Goal: Task Accomplishment & Management: Complete application form

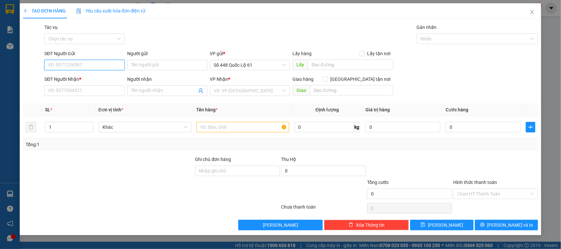
click at [103, 63] on input "SĐT Người Gửi" at bounding box center [84, 65] width 80 height 11
click at [165, 47] on div "Transit Pickup Surcharge Ids Transit Deliver Surcharge Ids Transit Deliver Surc…" at bounding box center [280, 127] width 515 height 207
click at [157, 67] on input "Người gửi" at bounding box center [167, 65] width 80 height 11
click at [146, 66] on input "LY PQ" at bounding box center [167, 65] width 80 height 11
type input "LY PQ"
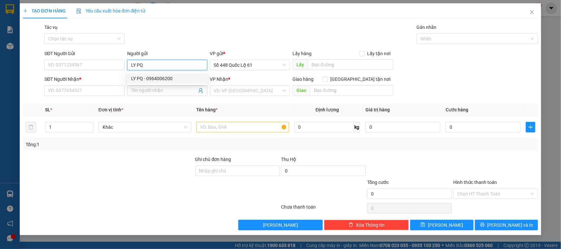
click at [152, 78] on div "LY PQ - 0964006200" at bounding box center [167, 78] width 72 height 7
type input "0964006200"
type input "LY PQ"
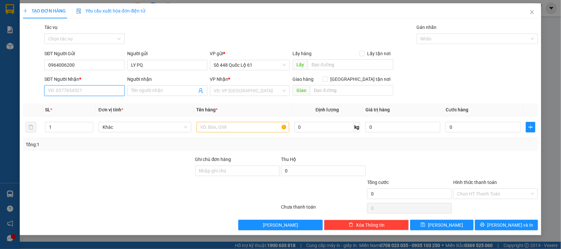
click at [99, 90] on input "SĐT Người Nhận *" at bounding box center [84, 90] width 80 height 11
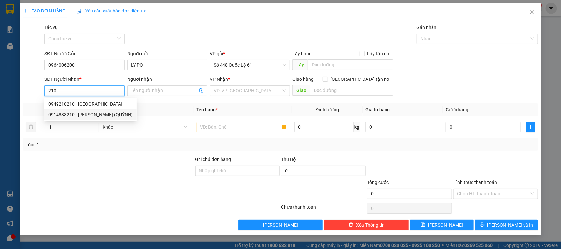
click at [101, 117] on div "0914883210 - PHAN RANG (QUỲNH)" at bounding box center [90, 114] width 84 height 7
type input "0914883210"
type input "PHAN RANG (QUỲNH)"
checkbox input "true"
type input "[PERSON_NAME]"
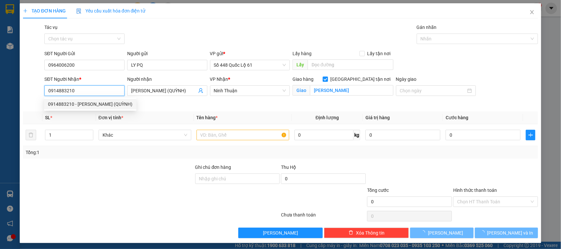
type input "100.000"
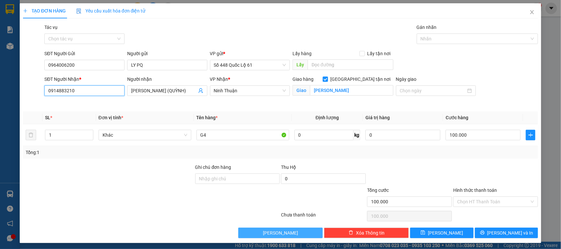
type input "0914883210"
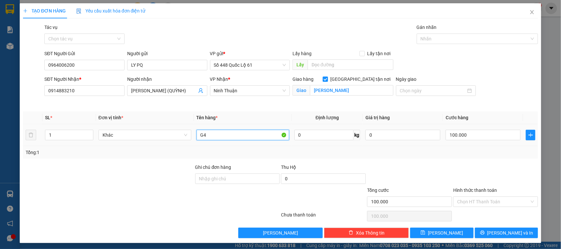
click at [204, 138] on input "G4" at bounding box center [243, 135] width 93 height 11
type input "G"
type input "1,5C"
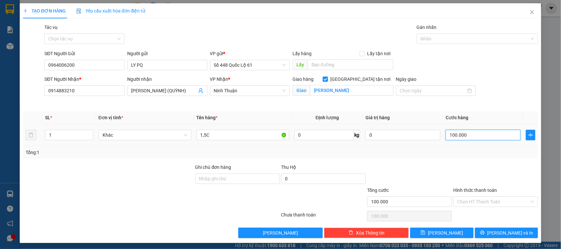
type input "1"
type input "11"
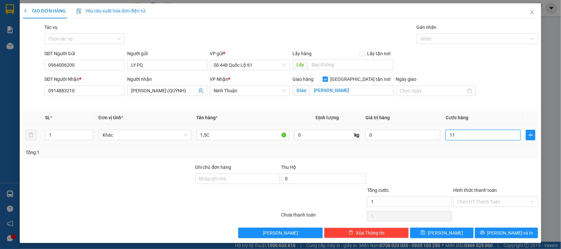
type input "11"
type input "1"
type input "1.000"
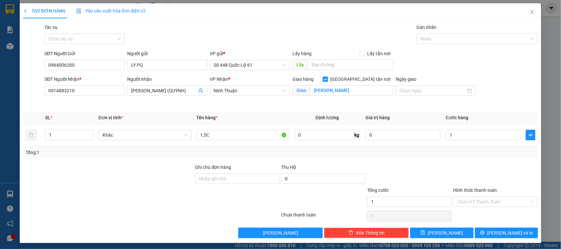
type input "1.000"
click at [453, 172] on div at bounding box center [496, 175] width 86 height 23
drag, startPoint x: 461, startPoint y: 203, endPoint x: 461, endPoint y: 206, distance: 3.3
click at [461, 205] on input "Hình thức thanh toán" at bounding box center [493, 202] width 72 height 10
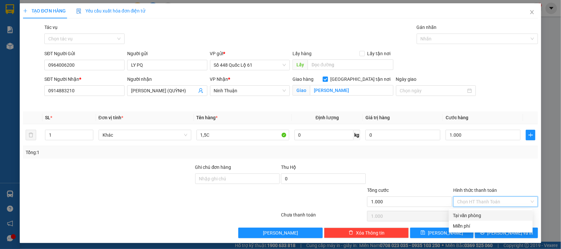
click at [456, 216] on div "Tại văn phòng" at bounding box center [491, 215] width 76 height 7
type input "0"
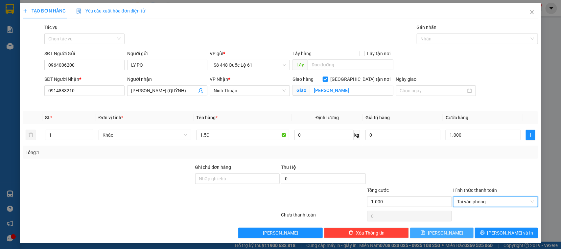
click at [455, 234] on button "Lưu" at bounding box center [441, 233] width 63 height 11
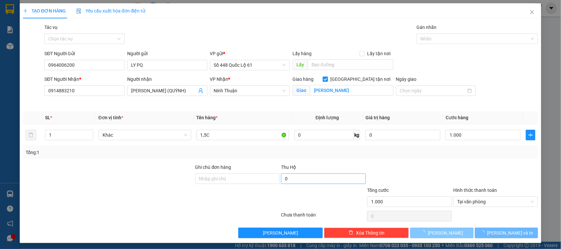
checkbox input "false"
type input "0"
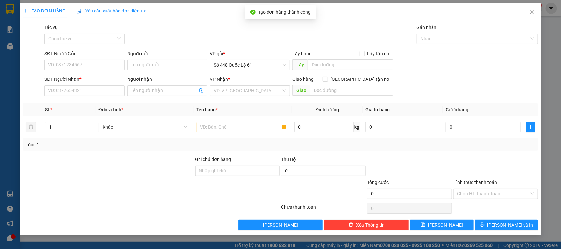
click at [147, 58] on div "Người gửi" at bounding box center [167, 55] width 80 height 10
click at [144, 64] on input "Người gửi" at bounding box center [167, 65] width 80 height 11
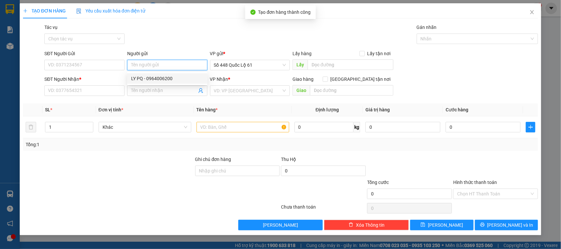
click at [142, 79] on div "LY PQ - 0964006200" at bounding box center [167, 78] width 72 height 7
type input "0964006200"
type input "LY PQ"
click at [104, 90] on input "SĐT Người Nhận *" at bounding box center [84, 90] width 80 height 11
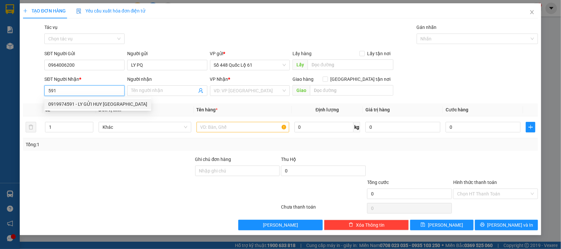
click at [91, 106] on div "0919974591 - LY GỬI HUY NHA TRANG" at bounding box center [97, 104] width 99 height 7
type input "0919974591"
type input "LY GỬI HUY NHA TRANG"
checkbox input "true"
type input "NHA TRANG"
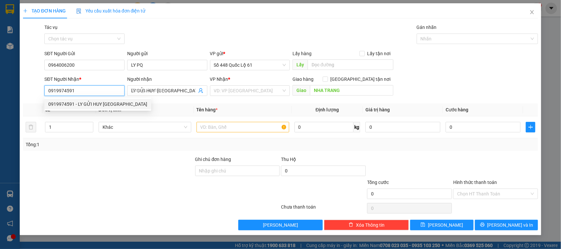
type input "1.000"
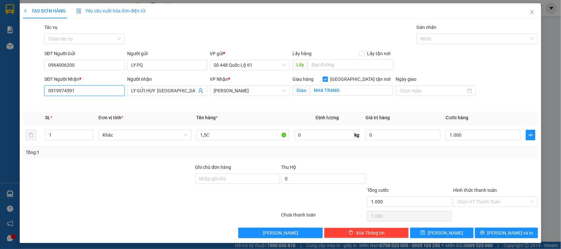
type input "0919974591"
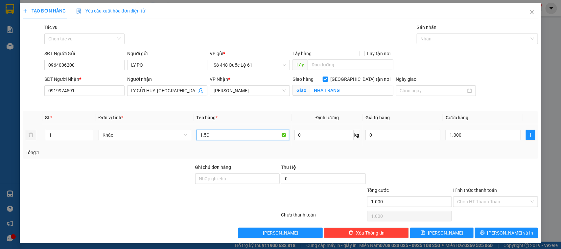
click at [231, 137] on input "1,5C" at bounding box center [243, 135] width 93 height 11
type input "1C"
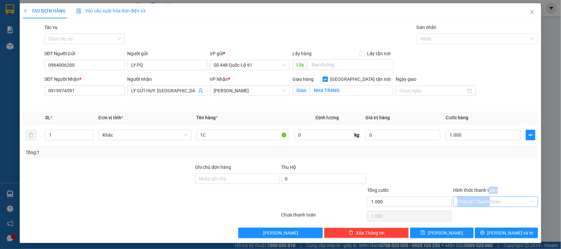
click at [485, 198] on div "Hình thức thanh toán Chọn HT Thanh Toán" at bounding box center [495, 198] width 85 height 23
drag, startPoint x: 475, startPoint y: 204, endPoint x: 466, endPoint y: 216, distance: 15.3
click at [475, 205] on input "Hình thức thanh toán" at bounding box center [493, 202] width 72 height 10
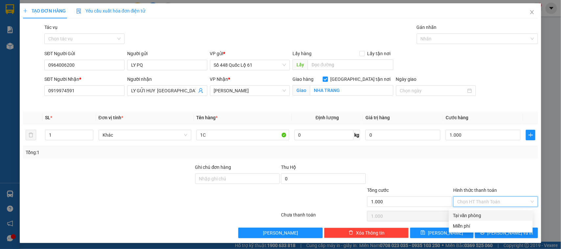
click at [466, 217] on div "Tại văn phòng" at bounding box center [491, 215] width 76 height 7
type input "0"
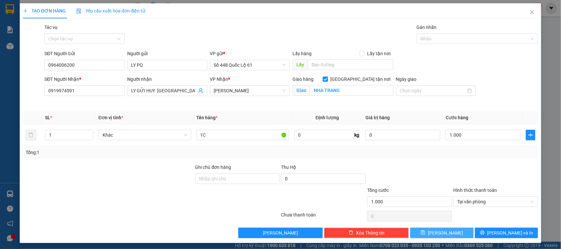
click at [448, 229] on button "Lưu" at bounding box center [441, 233] width 63 height 11
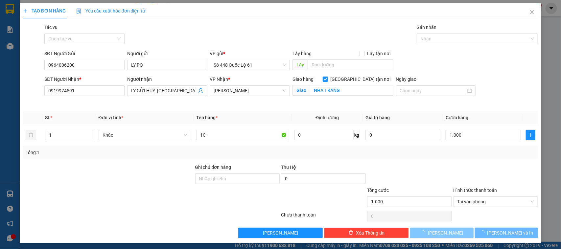
checkbox input "false"
type input "0"
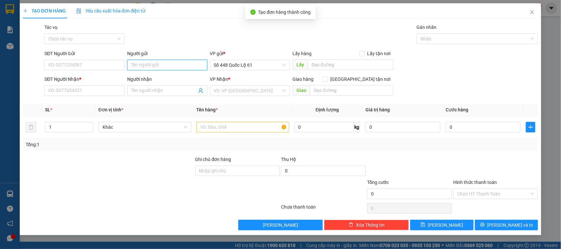
click at [164, 68] on input "Người gửi" at bounding box center [167, 65] width 80 height 11
click at [159, 82] on div "LY PQ - 0964006200" at bounding box center [167, 78] width 80 height 11
type input "0964006200"
type input "LY PQ"
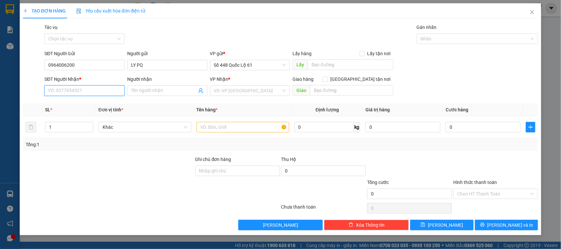
click at [97, 89] on input "SĐT Người Nhận *" at bounding box center [84, 90] width 80 height 11
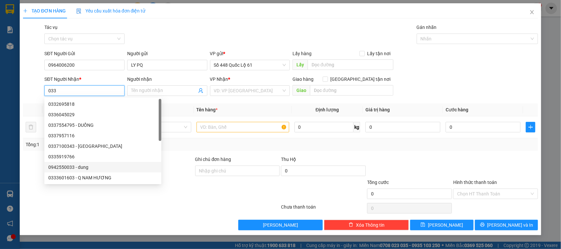
click at [90, 166] on div "0942550033 - dung" at bounding box center [102, 167] width 109 height 7
type input "0942550033"
type input "dung"
checkbox input "true"
type input "ĐỒNG XOÀI"
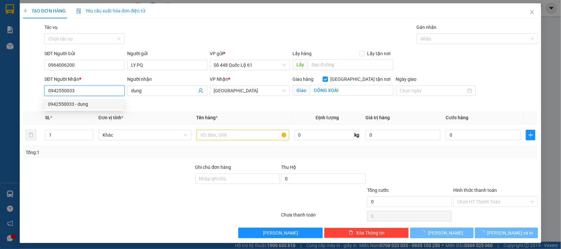
type input "1.000"
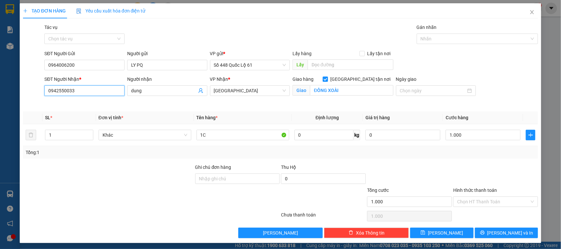
type input "0942550033"
drag, startPoint x: 451, startPoint y: 201, endPoint x: 454, endPoint y: 204, distance: 4.0
click at [454, 204] on div "Chọn HT Thanh Toán" at bounding box center [495, 202] width 85 height 11
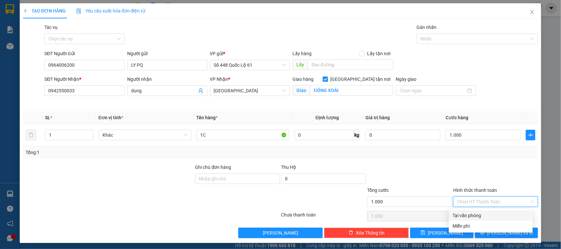
drag, startPoint x: 459, startPoint y: 215, endPoint x: 443, endPoint y: 228, distance: 20.7
click at [459, 216] on div "Tại văn phòng" at bounding box center [491, 215] width 76 height 7
type input "0"
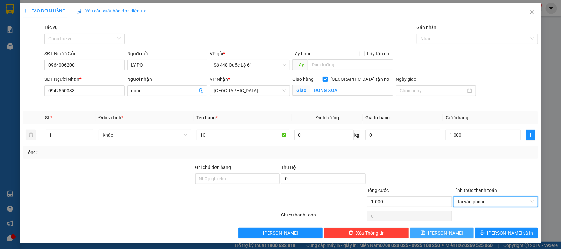
click at [443, 229] on button "Lưu" at bounding box center [441, 233] width 63 height 11
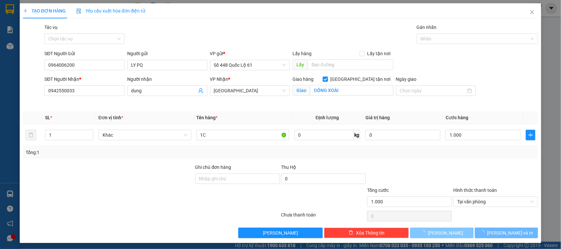
checkbox input "false"
type input "0"
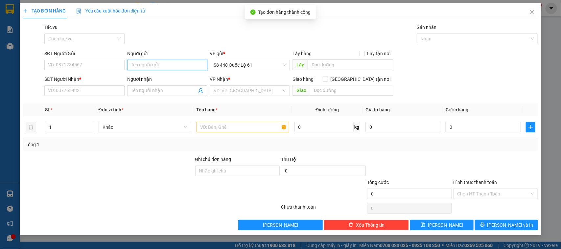
drag, startPoint x: 186, startPoint y: 65, endPoint x: 179, endPoint y: 90, distance: 26.3
click at [186, 66] on input "Người gửi" at bounding box center [167, 65] width 80 height 11
click at [166, 72] on div "4152560 LY PQ - 0964006200" at bounding box center [167, 78] width 80 height 13
click at [165, 76] on div "Người nhận" at bounding box center [167, 79] width 80 height 7
click at [165, 87] on input "Người nhận" at bounding box center [164, 90] width 66 height 7
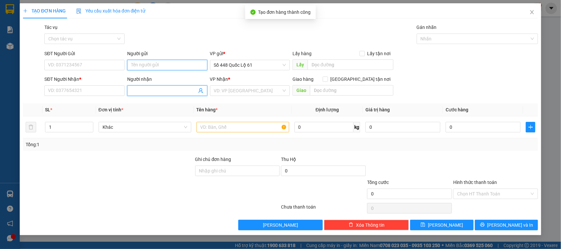
click at [159, 68] on input "Người gửi" at bounding box center [167, 65] width 80 height 11
click at [164, 81] on div "LY PQ - 0964006200" at bounding box center [167, 78] width 72 height 7
type input "0964006200"
type input "LY PQ"
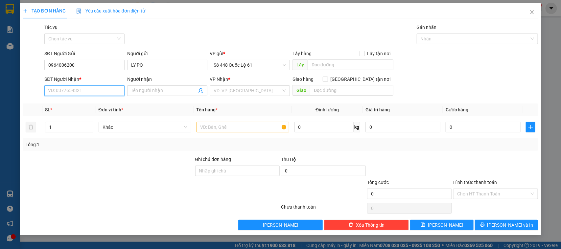
click at [92, 91] on input "SĐT Người Nhận *" at bounding box center [84, 90] width 80 height 11
click at [100, 106] on div "0987957747 - DIỄM 0706234577" at bounding box center [84, 104] width 72 height 7
type input "0987957747"
type input "DIỄM 0706234577"
checkbox input "true"
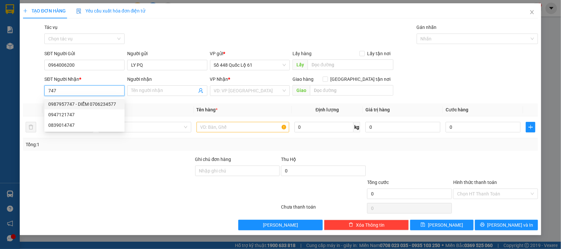
type input "bo cho diem hang ba thuy ko bo vu map"
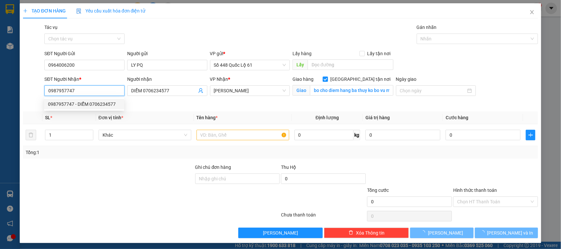
type input "1.000"
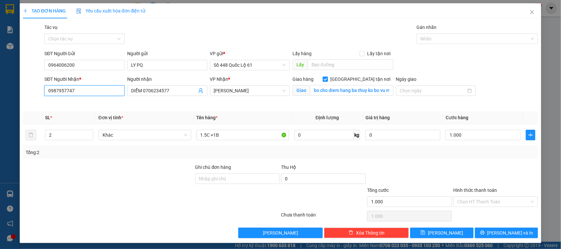
type input "0987957747"
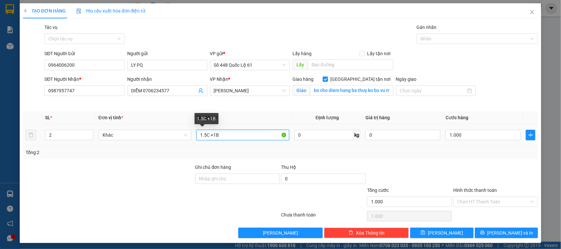
drag, startPoint x: 220, startPoint y: 135, endPoint x: 183, endPoint y: 146, distance: 38.2
click at [183, 146] on tr "2 Khác 1.5C +1B 0 kg 0 1.000" at bounding box center [280, 135] width 515 height 22
type input "1,5C"
click at [472, 197] on input "Hình thức thanh toán" at bounding box center [493, 202] width 72 height 10
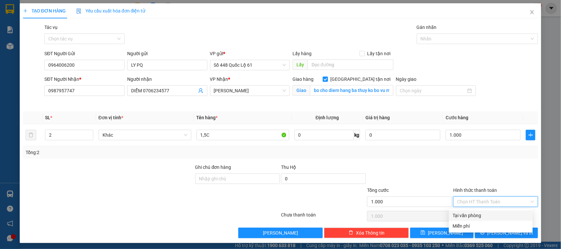
click at [469, 214] on div "Tại văn phòng" at bounding box center [491, 215] width 76 height 7
type input "0"
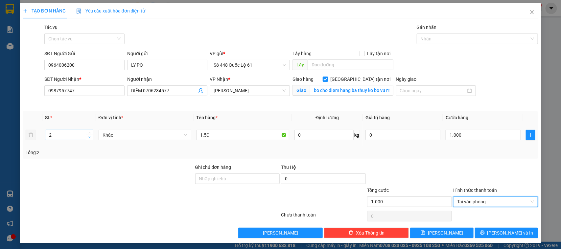
type input "1"
click at [88, 139] on span "down" at bounding box center [90, 137] width 4 height 4
type input "0"
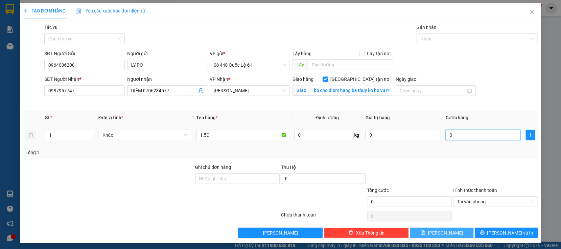
click at [479, 135] on input "0" at bounding box center [483, 135] width 75 height 11
type input "1"
click at [473, 165] on div at bounding box center [496, 175] width 86 height 23
type input "1.000"
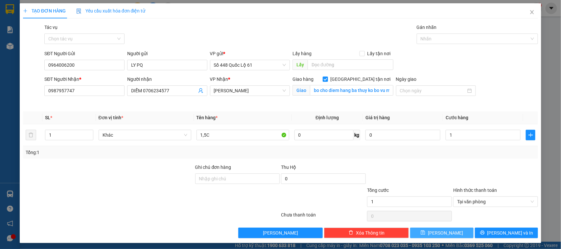
type input "1.000"
click at [442, 228] on button "Lưu" at bounding box center [441, 233] width 63 height 11
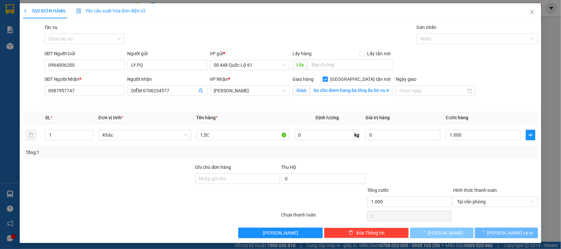
checkbox input "false"
type input "0"
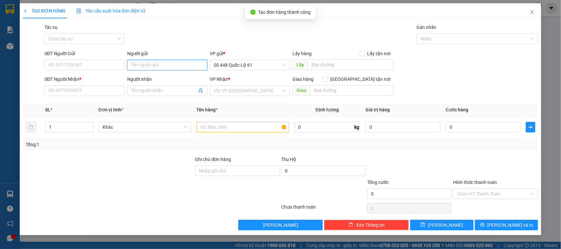
click at [137, 64] on input "Người gửi" at bounding box center [167, 65] width 80 height 11
click at [136, 75] on div "LY PQ - 0964006200" at bounding box center [167, 78] width 72 height 7
type input "0964006200"
type input "LY PQ"
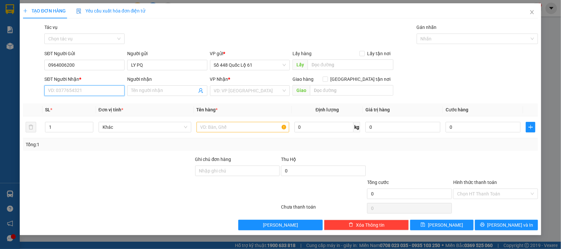
click at [100, 91] on input "SĐT Người Nhận *" at bounding box center [84, 90] width 80 height 11
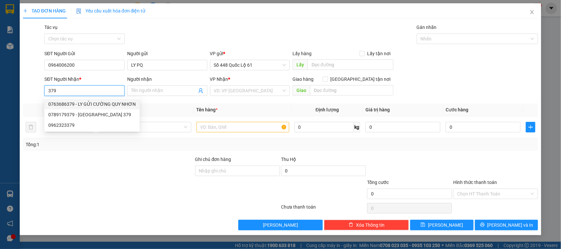
click at [97, 104] on div "0763686379 - LY GỬI CƯỜNG QUY NHƠN" at bounding box center [91, 104] width 87 height 7
type input "0763686379"
type input "LY GỬI CƯỜNG QUY NHƠN"
checkbox input "true"
type input "Q NHƠN"
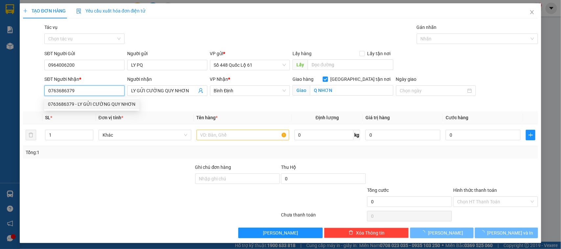
type input "1.000"
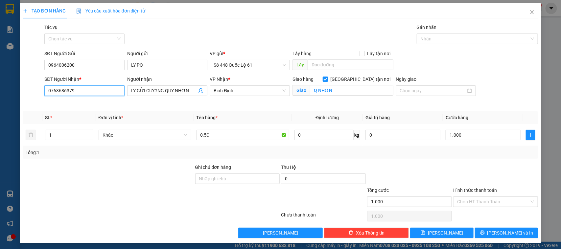
type input "0763686379"
click at [461, 203] on input "Hình thức thanh toán" at bounding box center [493, 202] width 72 height 10
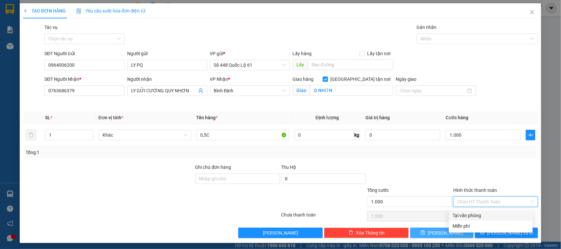
drag, startPoint x: 461, startPoint y: 213, endPoint x: 448, endPoint y: 234, distance: 24.2
click at [461, 213] on div "Tại văn phòng" at bounding box center [491, 215] width 76 height 7
type input "0"
click at [448, 234] on button "Lưu" at bounding box center [441, 233] width 63 height 11
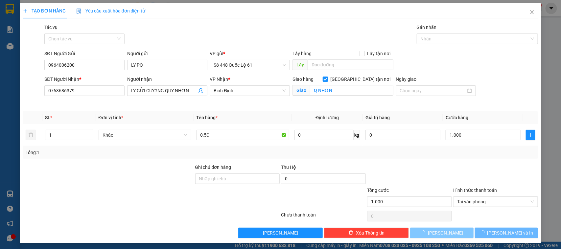
checkbox input "false"
type input "0"
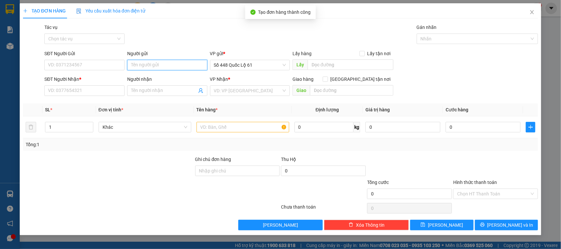
click at [155, 68] on input "Người gửi" at bounding box center [167, 65] width 80 height 11
drag, startPoint x: 155, startPoint y: 82, endPoint x: 112, endPoint y: 85, distance: 43.8
click at [155, 82] on div "LY PQ - 0964006200" at bounding box center [167, 78] width 72 height 7
type input "0964006200"
type input "LY PQ"
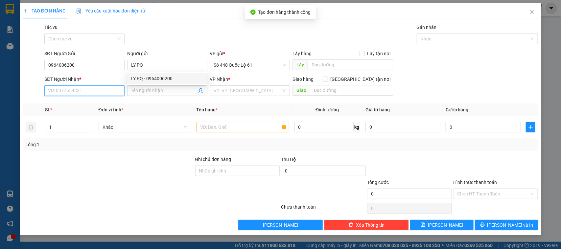
click at [108, 86] on input "SĐT Người Nhận *" at bounding box center [84, 90] width 80 height 11
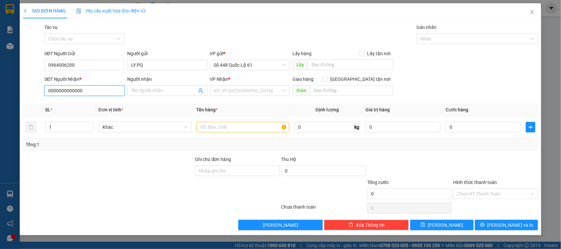
type input "0000000000000"
click at [154, 84] on div "Người nhận" at bounding box center [167, 81] width 80 height 10
click at [171, 90] on input "Người nhận" at bounding box center [164, 90] width 66 height 7
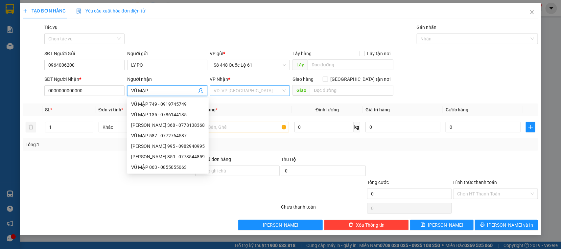
type input "VŨ MẬP"
click at [252, 94] on input "search" at bounding box center [248, 91] width 68 height 10
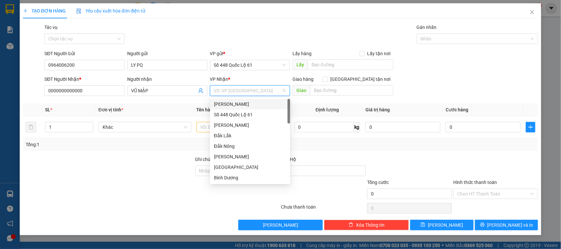
type input "K"
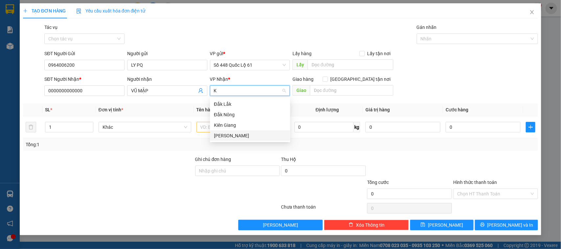
click at [235, 137] on div "[PERSON_NAME]" at bounding box center [250, 135] width 72 height 7
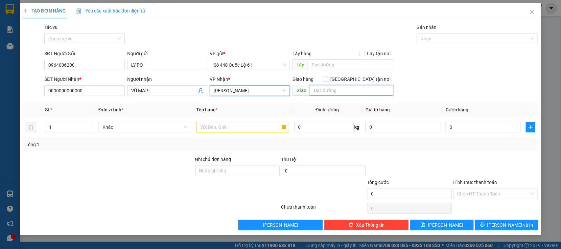
click at [344, 91] on input "text" at bounding box center [352, 90] width 84 height 11
click at [328, 79] on span at bounding box center [325, 79] width 5 height 5
click at [327, 79] on input "Giao tận nơi" at bounding box center [325, 79] width 5 height 5
checkbox input "true"
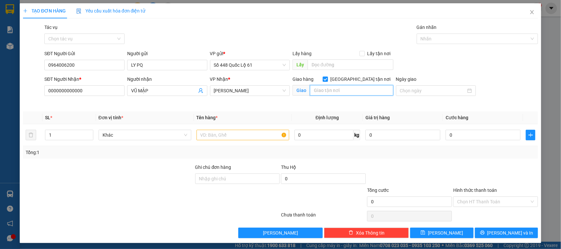
click at [350, 87] on input "text" at bounding box center [352, 90] width 84 height 11
type input "NHA TRANG"
click at [202, 140] on input "text" at bounding box center [243, 135] width 93 height 11
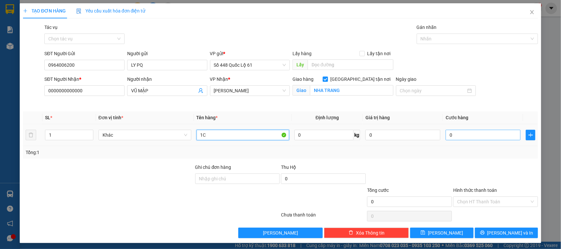
type input "1C"
drag, startPoint x: 442, startPoint y: 131, endPoint x: 451, endPoint y: 138, distance: 11.6
click at [446, 131] on input "0" at bounding box center [483, 135] width 75 height 11
type input "1"
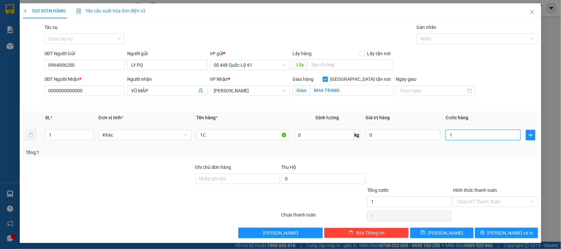
type input "1"
type input "1.000"
click at [447, 146] on td "1.000" at bounding box center [483, 135] width 80 height 22
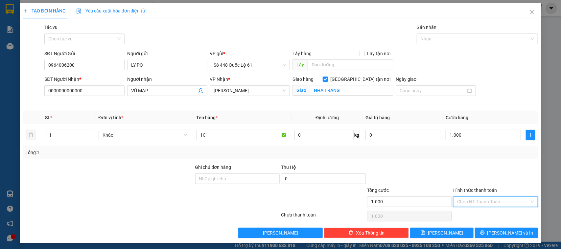
drag, startPoint x: 465, startPoint y: 198, endPoint x: 467, endPoint y: 212, distance: 14.9
click at [466, 198] on input "Hình thức thanh toán" at bounding box center [493, 202] width 72 height 10
click at [467, 214] on div "Tại văn phòng" at bounding box center [491, 215] width 76 height 7
type input "0"
click at [451, 228] on button "Lưu" at bounding box center [441, 233] width 63 height 11
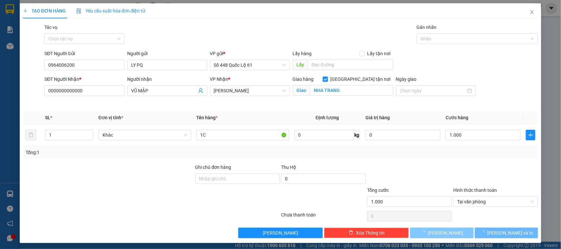
checkbox input "false"
type input "0"
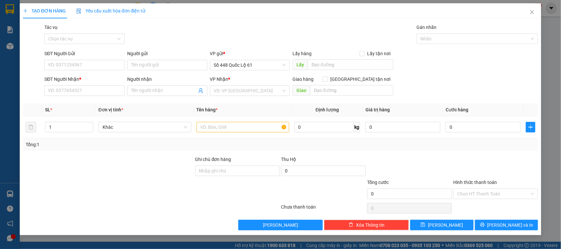
click at [92, 106] on div "SL *" at bounding box center [69, 109] width 48 height 7
click at [94, 93] on input "SĐT Người Nhận *" at bounding box center [84, 90] width 80 height 11
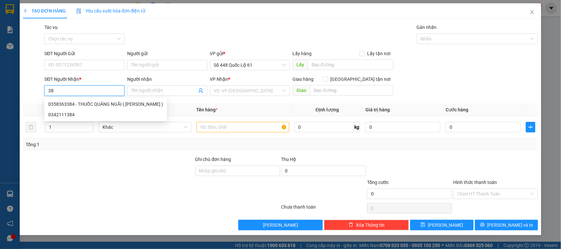
type input "3"
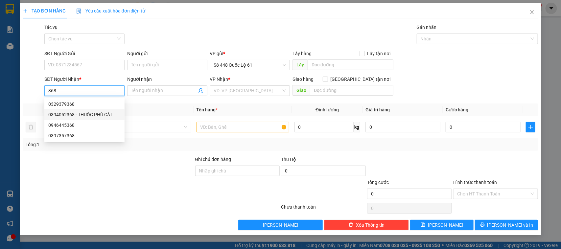
click at [86, 113] on div "0394052368 - THUỐC PHÙ CÁT" at bounding box center [84, 114] width 72 height 7
type input "0394052368"
type input "THUỐC PHÙ CÁT"
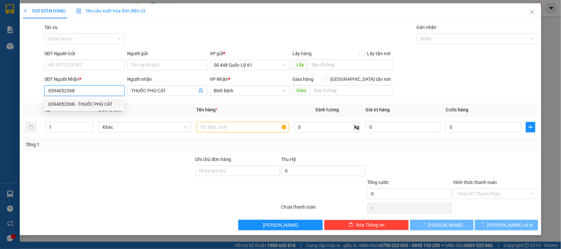
type input "240.000"
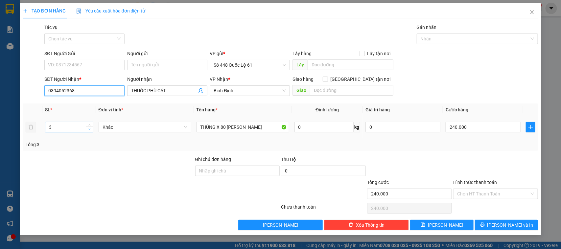
type input "0394052368"
click at [89, 130] on icon "down" at bounding box center [89, 129] width 2 height 2
type input "1"
click at [89, 130] on icon "down" at bounding box center [89, 129] width 2 height 2
type input "0"
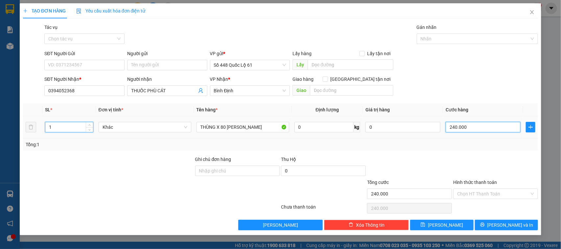
type input "0"
type input "8"
type input "08"
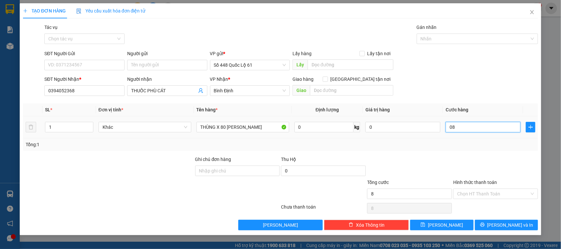
type input "80"
type input "080"
click at [503, 159] on div at bounding box center [496, 167] width 86 height 23
type input "80.000"
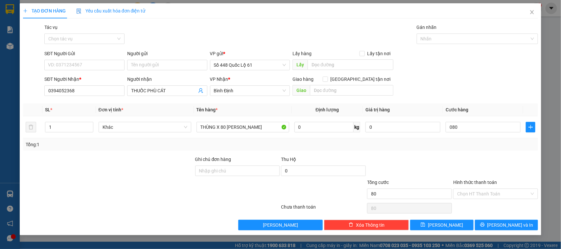
type input "80.000"
drag, startPoint x: 488, startPoint y: 183, endPoint x: 487, endPoint y: 187, distance: 4.1
click at [487, 187] on div "Hình thức thanh toán" at bounding box center [495, 184] width 85 height 10
drag, startPoint x: 487, startPoint y: 198, endPoint x: 491, endPoint y: 198, distance: 4.9
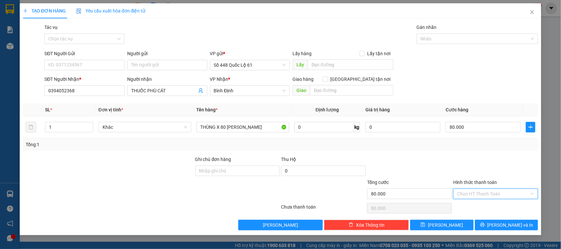
click at [487, 199] on input "Hình thức thanh toán" at bounding box center [493, 194] width 72 height 10
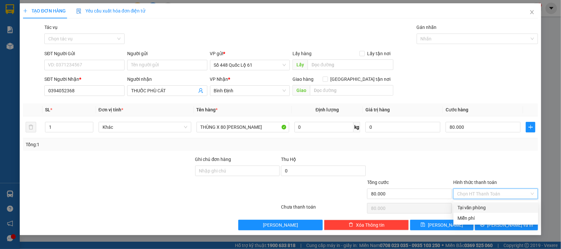
click at [485, 205] on div "Tại văn phòng" at bounding box center [496, 207] width 77 height 7
type input "0"
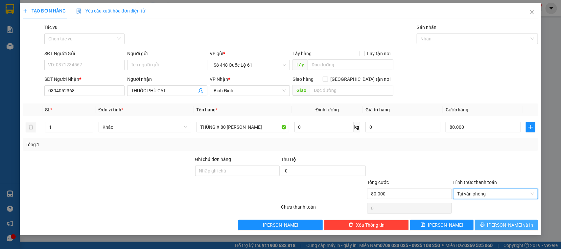
click at [485, 224] on icon "printer" at bounding box center [482, 225] width 5 height 5
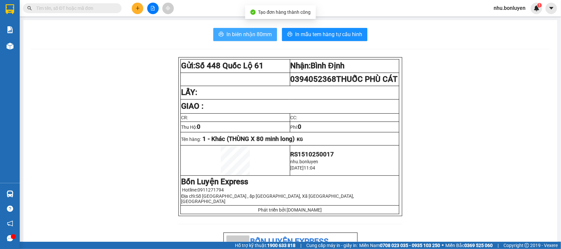
click at [243, 35] on span "In biên nhận 80mm" at bounding box center [249, 34] width 45 height 8
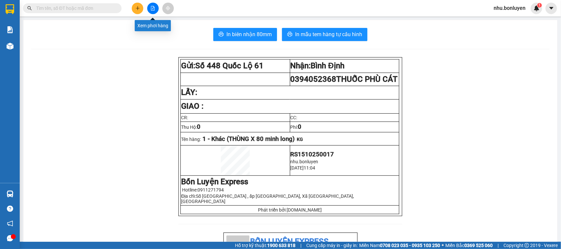
click at [133, 8] on button at bounding box center [138, 9] width 12 height 12
click at [136, 23] on div at bounding box center [140, 24] width 8 height 7
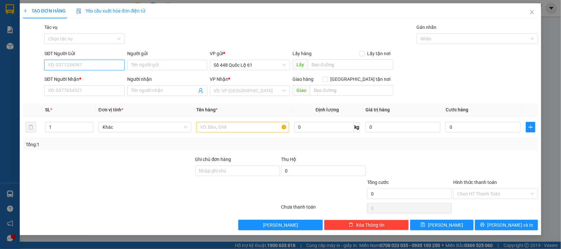
click at [77, 66] on input "SĐT Người Gửi" at bounding box center [84, 65] width 80 height 11
click at [78, 77] on div "0337752868" at bounding box center [84, 78] width 72 height 7
type input "0337752868"
type input "AN HŨU"
type input "00000000000"
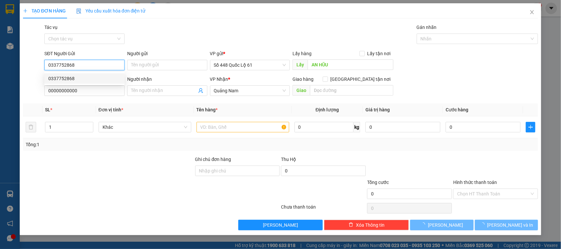
type input "200.000"
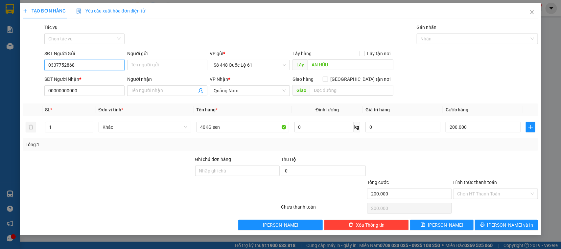
type input "0337752868"
drag, startPoint x: 92, startPoint y: 60, endPoint x: 9, endPoint y: 71, distance: 84.6
click at [9, 71] on div "TẠO ĐƠN HÀNG Yêu cầu xuất hóa đơn điện tử Transit Pickup Surcharge Ids Transit …" at bounding box center [280, 124] width 561 height 249
click at [63, 84] on div "0353688144 0353688144" at bounding box center [84, 78] width 80 height 13
click at [68, 80] on div "SĐT Người Nhận *" at bounding box center [84, 79] width 80 height 7
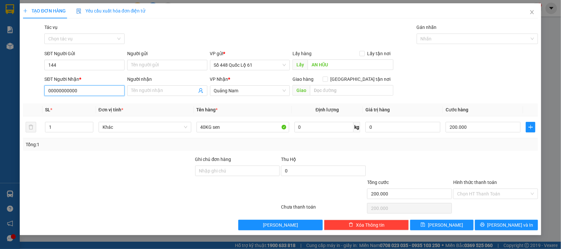
click at [68, 85] on input "00000000000" at bounding box center [84, 90] width 80 height 11
click at [70, 65] on input "144" at bounding box center [84, 65] width 80 height 11
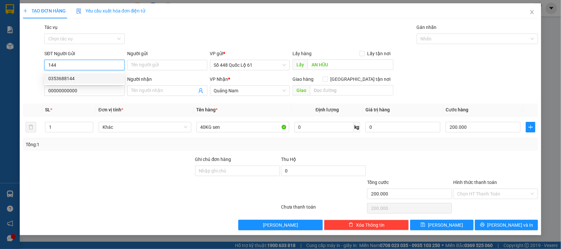
click at [74, 78] on div "0353688144" at bounding box center [84, 78] width 72 height 7
type input "0353688144"
type input "nha mân"
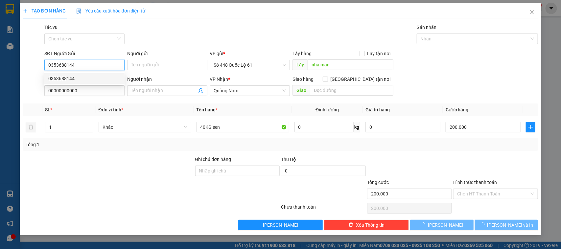
type input "300.000"
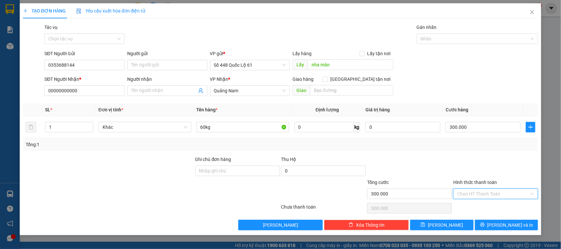
drag, startPoint x: 489, startPoint y: 193, endPoint x: 483, endPoint y: 195, distance: 5.7
click at [488, 193] on input "Hình thức thanh toán" at bounding box center [493, 194] width 72 height 10
click at [464, 164] on div at bounding box center [496, 167] width 86 height 23
click at [451, 221] on button "Lưu" at bounding box center [441, 225] width 63 height 11
type input "0"
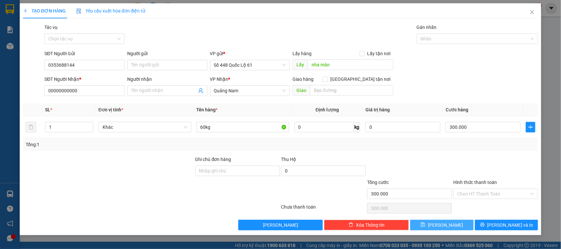
type input "0"
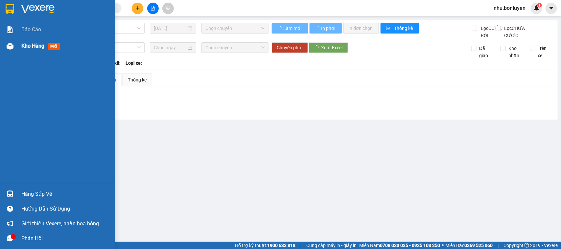
click at [13, 49] on div at bounding box center [10, 46] width 12 height 12
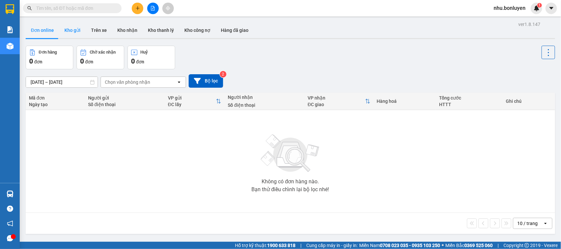
click at [75, 28] on button "Kho gửi" at bounding box center [72, 30] width 27 height 16
type input "[DATE] – [DATE]"
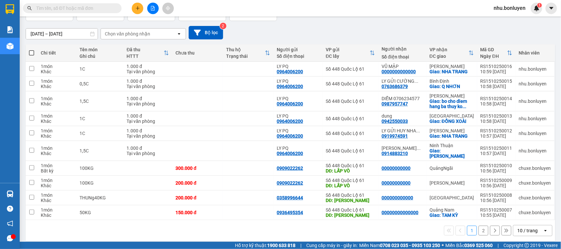
scroll to position [49, 0]
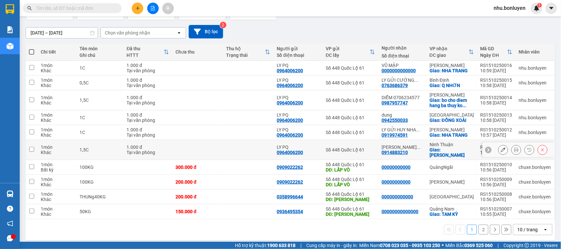
click at [261, 150] on td at bounding box center [248, 150] width 51 height 20
checkbox input "true"
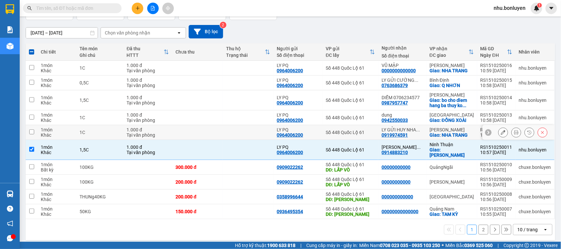
click at [331, 135] on div "Số 448 Quốc Lộ 61" at bounding box center [350, 132] width 49 height 5
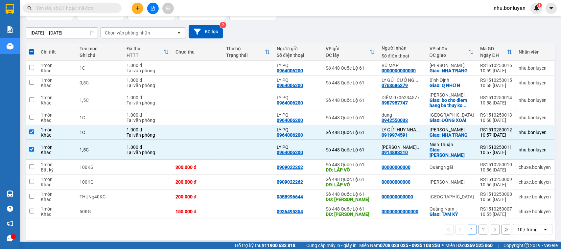
click at [345, 60] on th "VP gửi ĐC lấy" at bounding box center [351, 51] width 56 height 17
checkbox input "false"
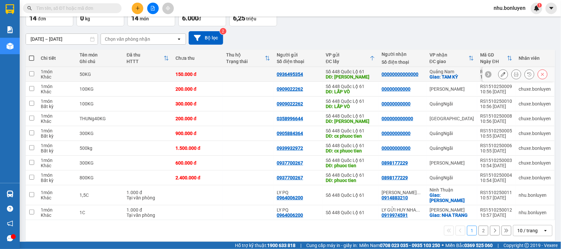
scroll to position [44, 0]
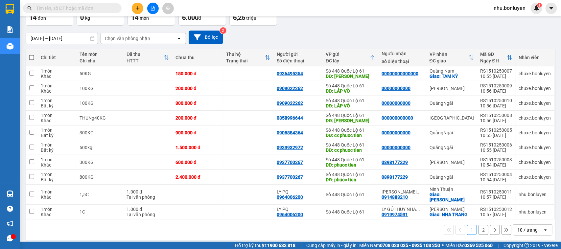
click at [375, 53] on th "VP gửi ĐC lấy" at bounding box center [351, 57] width 56 height 17
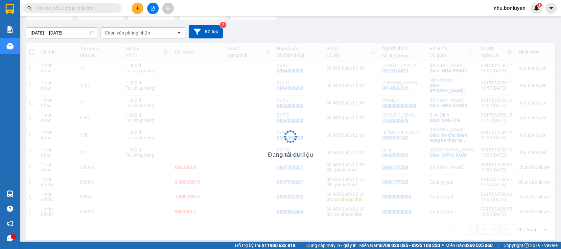
scroll to position [49, 0]
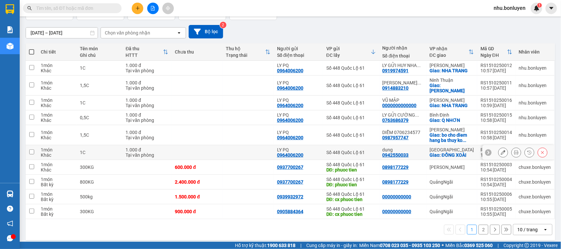
click at [331, 152] on td "Số 448 Quốc Lộ 61" at bounding box center [351, 152] width 56 height 15
checkbox input "true"
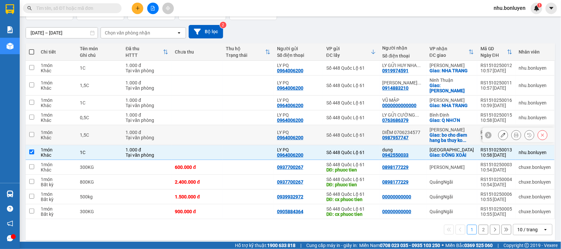
click at [321, 132] on td "LY PQ 0964006200" at bounding box center [298, 135] width 49 height 20
checkbox input "true"
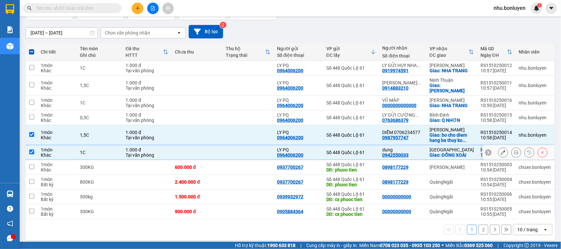
click at [350, 145] on td "Số 448 Quốc Lộ 61" at bounding box center [351, 152] width 56 height 15
checkbox input "false"
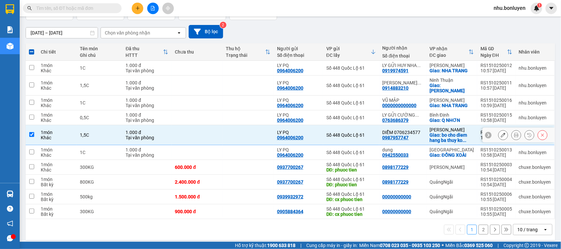
click at [349, 125] on td "Số 448 Quốc Lộ 61" at bounding box center [351, 135] width 56 height 20
checkbox input "false"
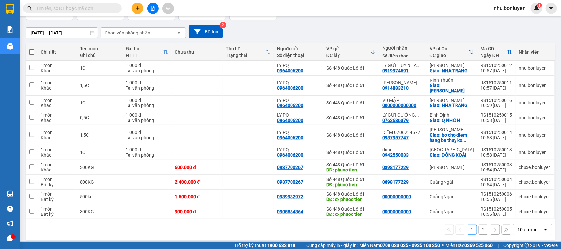
click at [71, 5] on input "text" at bounding box center [75, 8] width 78 height 7
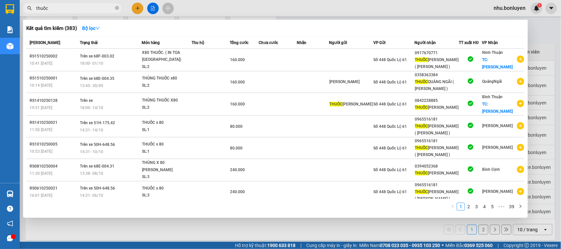
type input "thuốc"
